Goal: Information Seeking & Learning: Learn about a topic

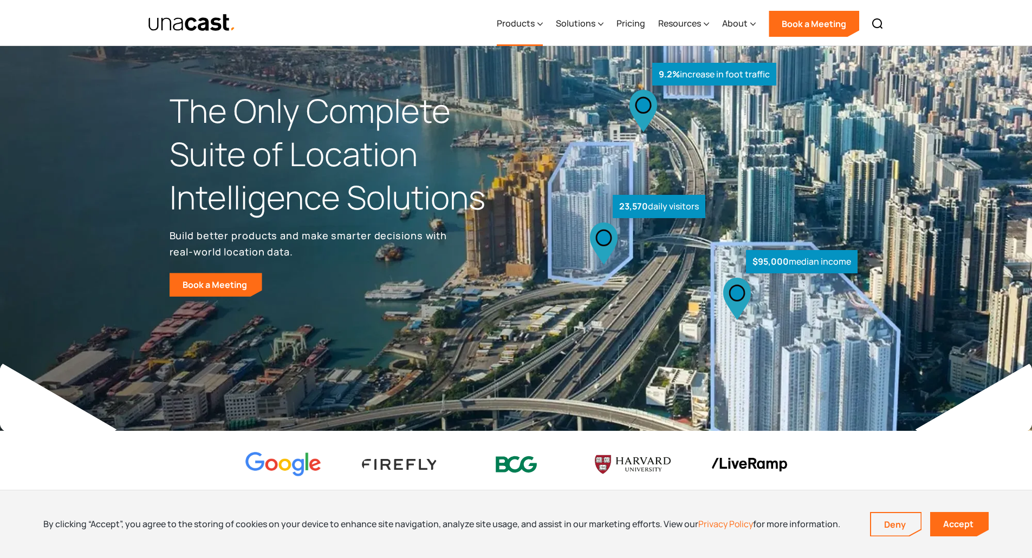
click at [543, 23] on icon at bounding box center [539, 23] width 5 height 11
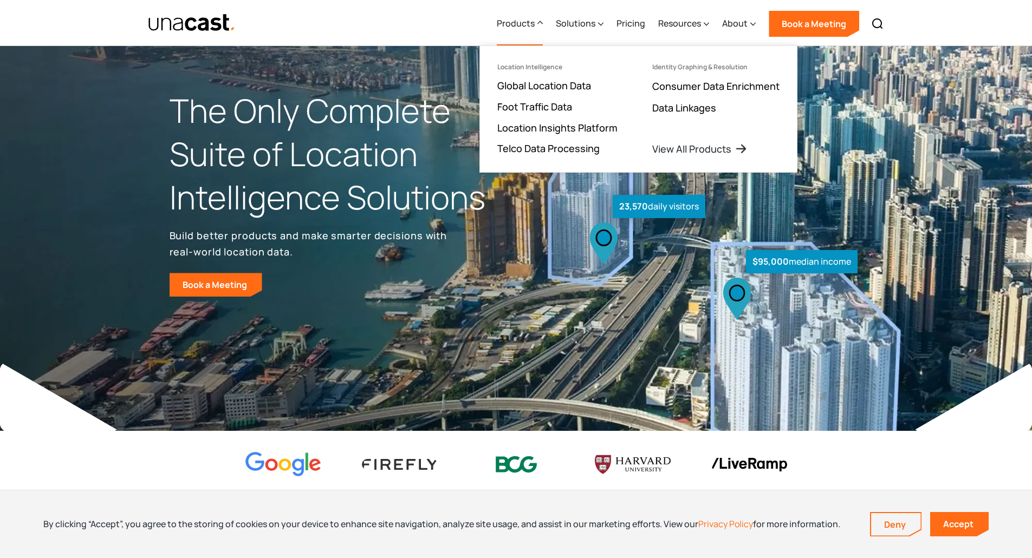
click at [606, 18] on div "Products Location Intelligence Global Location Data Foot Traffic Data Location …" at bounding box center [689, 23] width 399 height 46
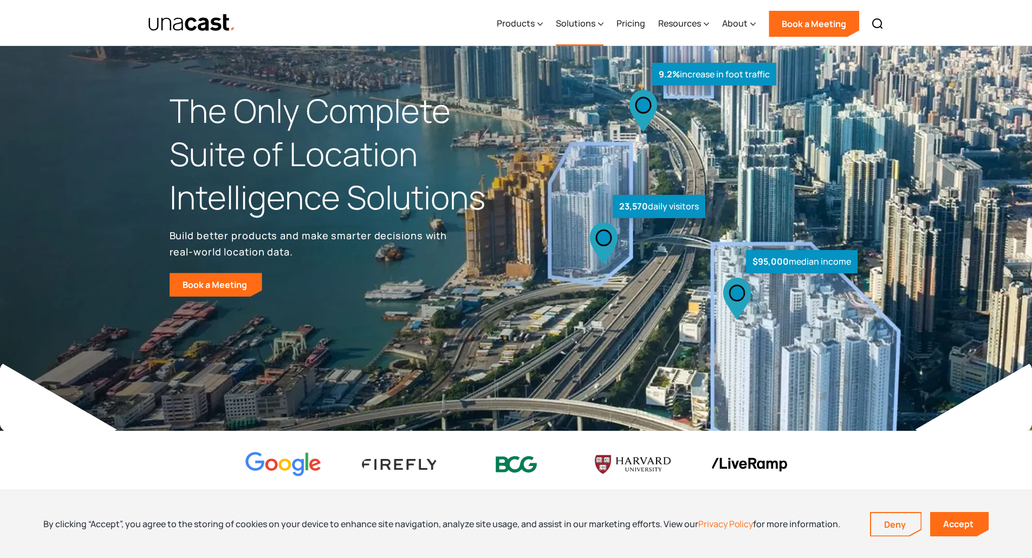
click at [603, 22] on icon at bounding box center [600, 23] width 5 height 11
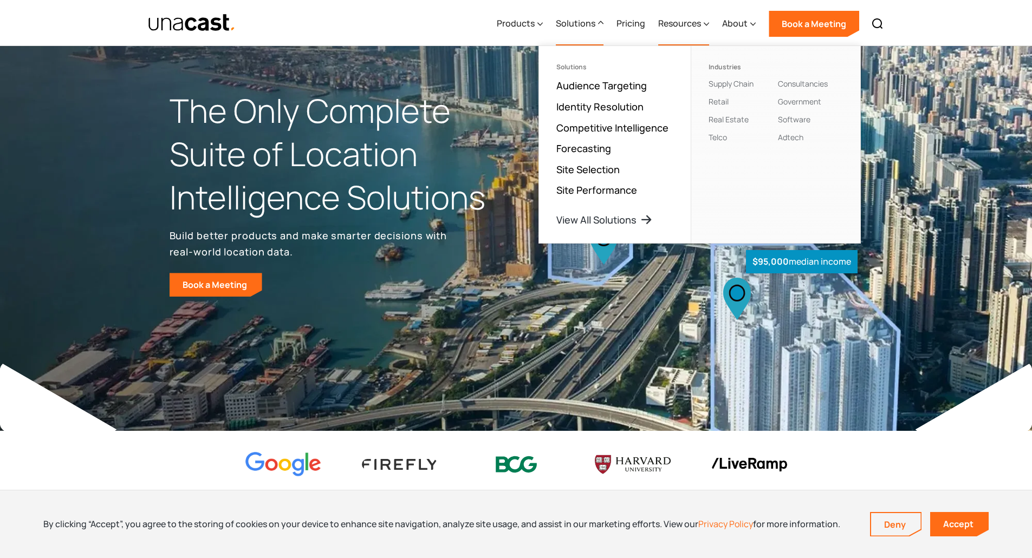
click at [698, 25] on div "Resources" at bounding box center [679, 23] width 43 height 13
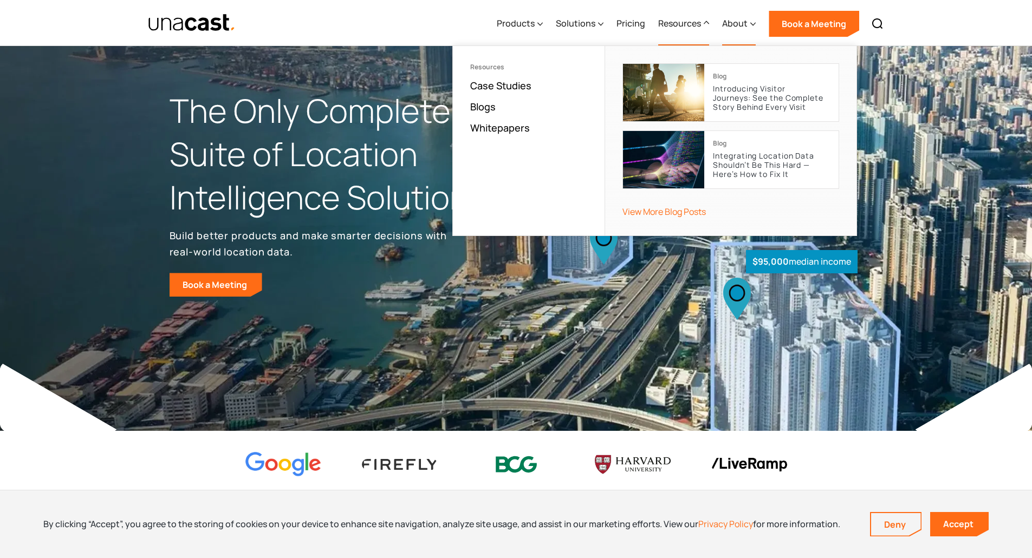
click at [749, 23] on div "About" at bounding box center [739, 24] width 34 height 44
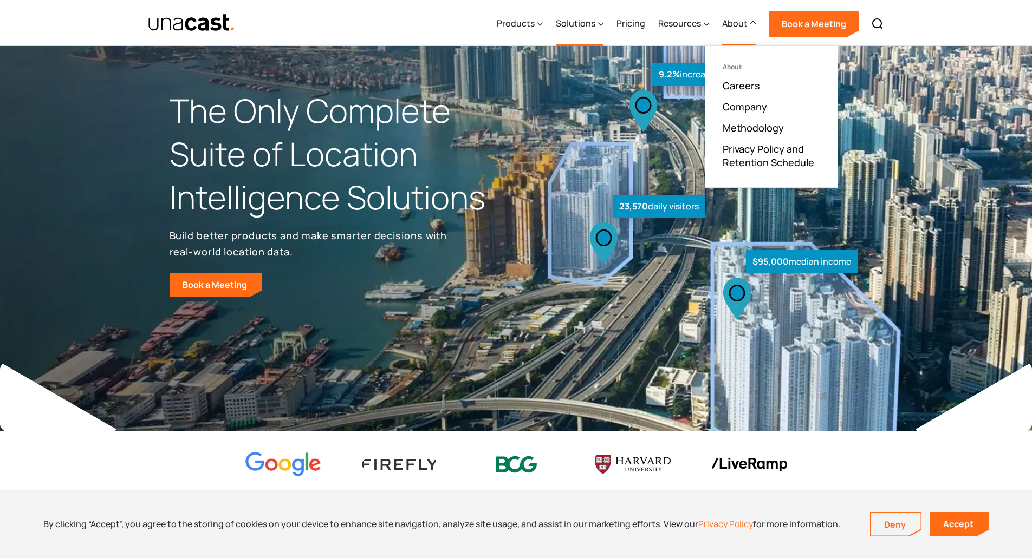
click at [600, 22] on icon at bounding box center [600, 23] width 5 height 11
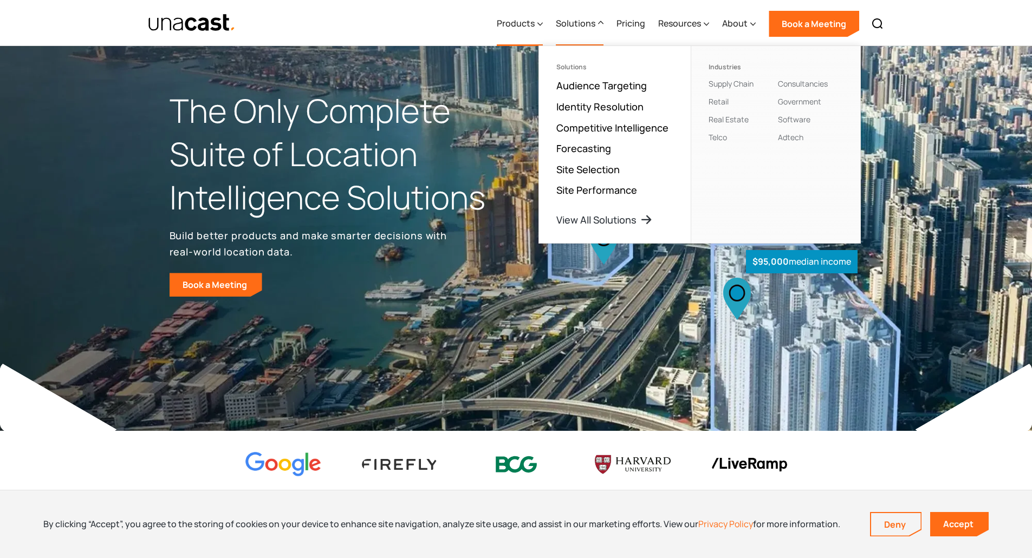
click at [525, 24] on div "Products" at bounding box center [516, 23] width 38 height 13
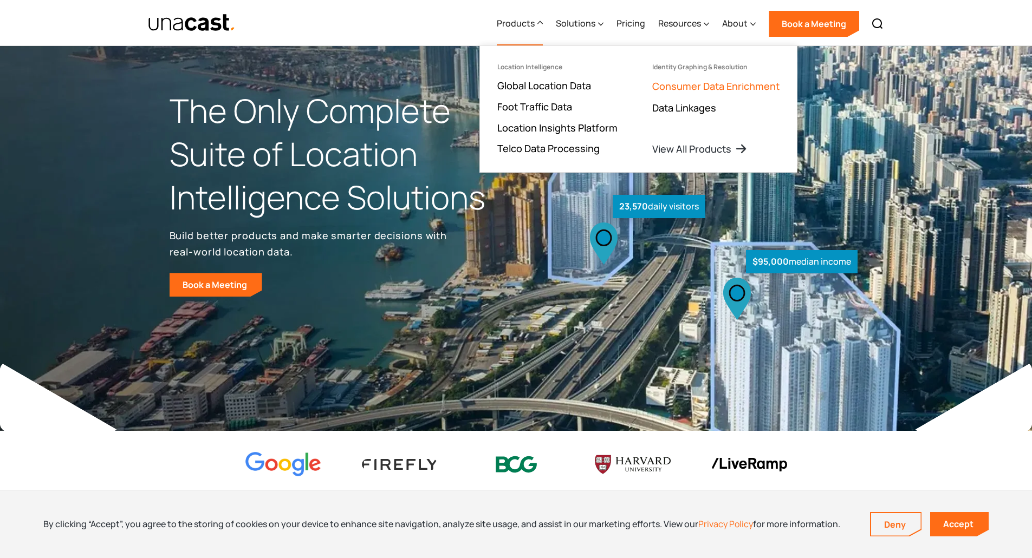
click at [739, 89] on link "Consumer Data Enrichment" at bounding box center [715, 86] width 127 height 13
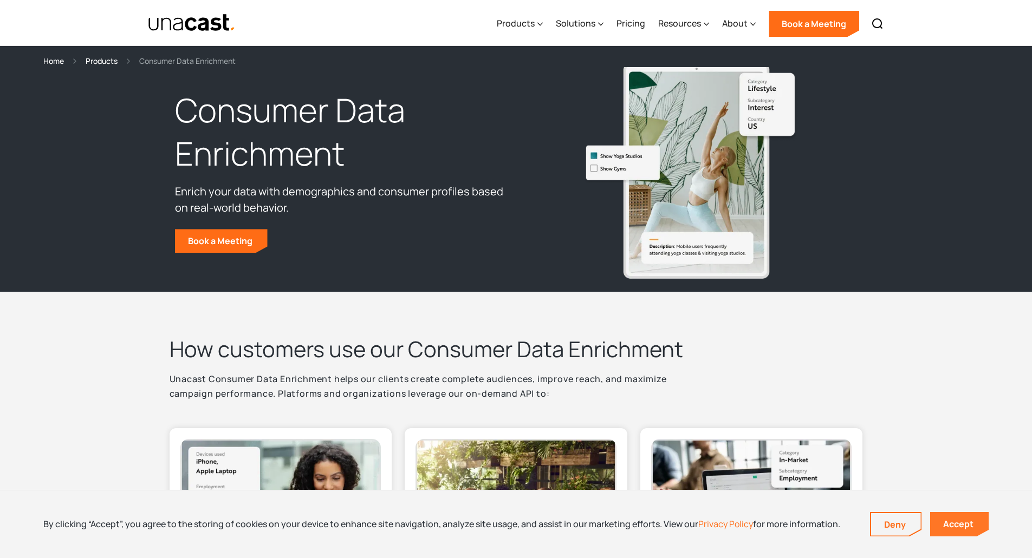
click at [954, 527] on link "Accept" at bounding box center [959, 524] width 58 height 24
